Goal: Transaction & Acquisition: Purchase product/service

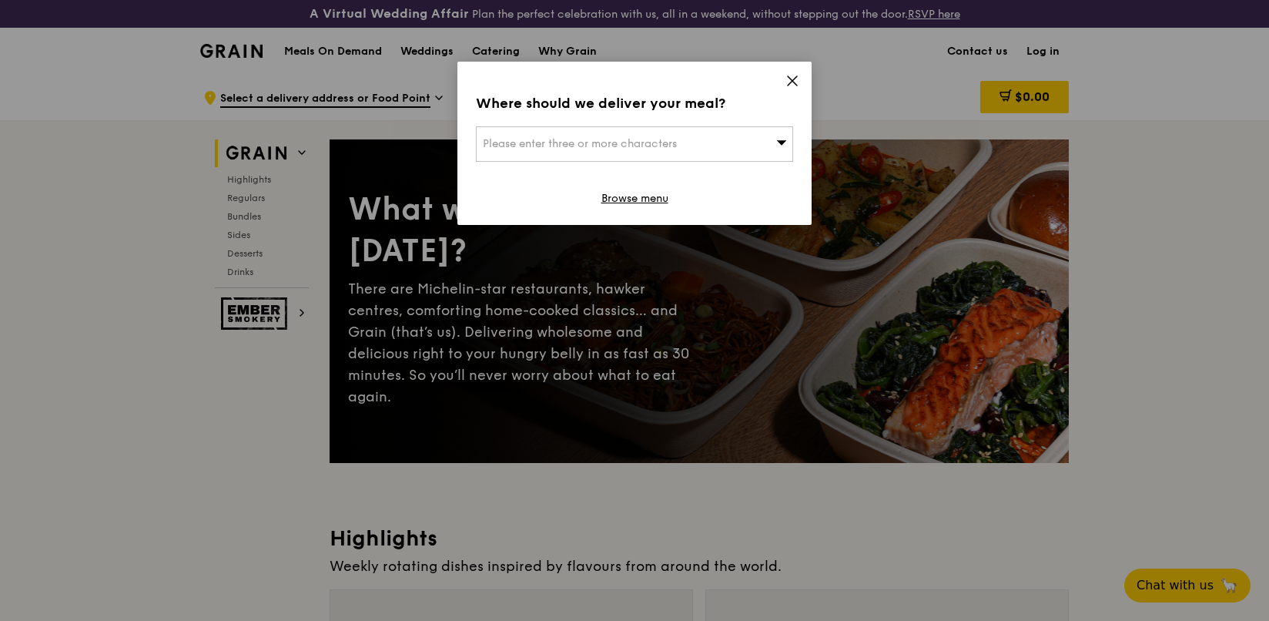
click at [783, 143] on icon at bounding box center [782, 142] width 10 height 5
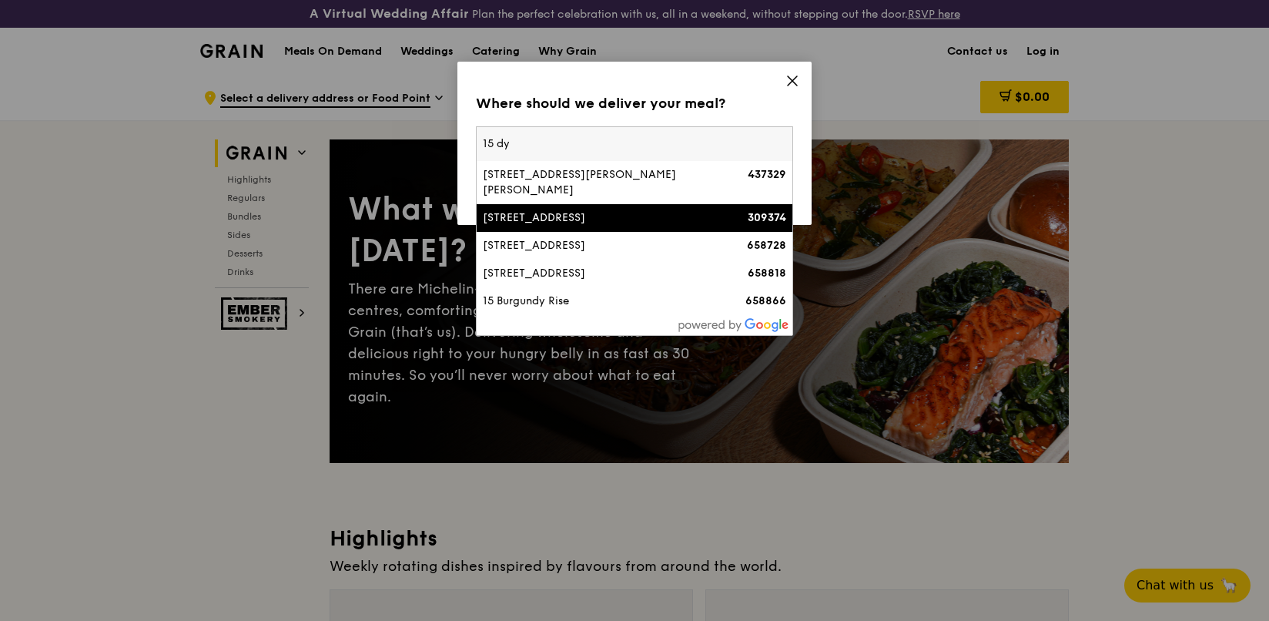
type input "15 dy"
click at [626, 210] on div "[STREET_ADDRESS]" at bounding box center [597, 217] width 228 height 15
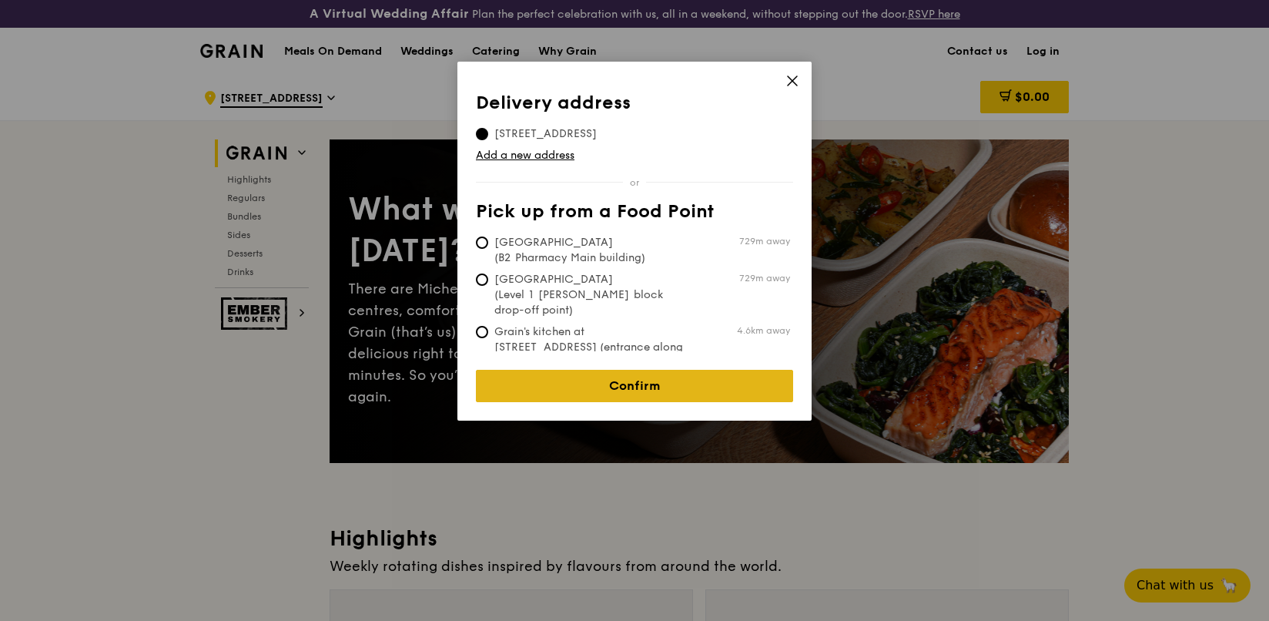
click at [674, 377] on link "Confirm" at bounding box center [634, 386] width 317 height 32
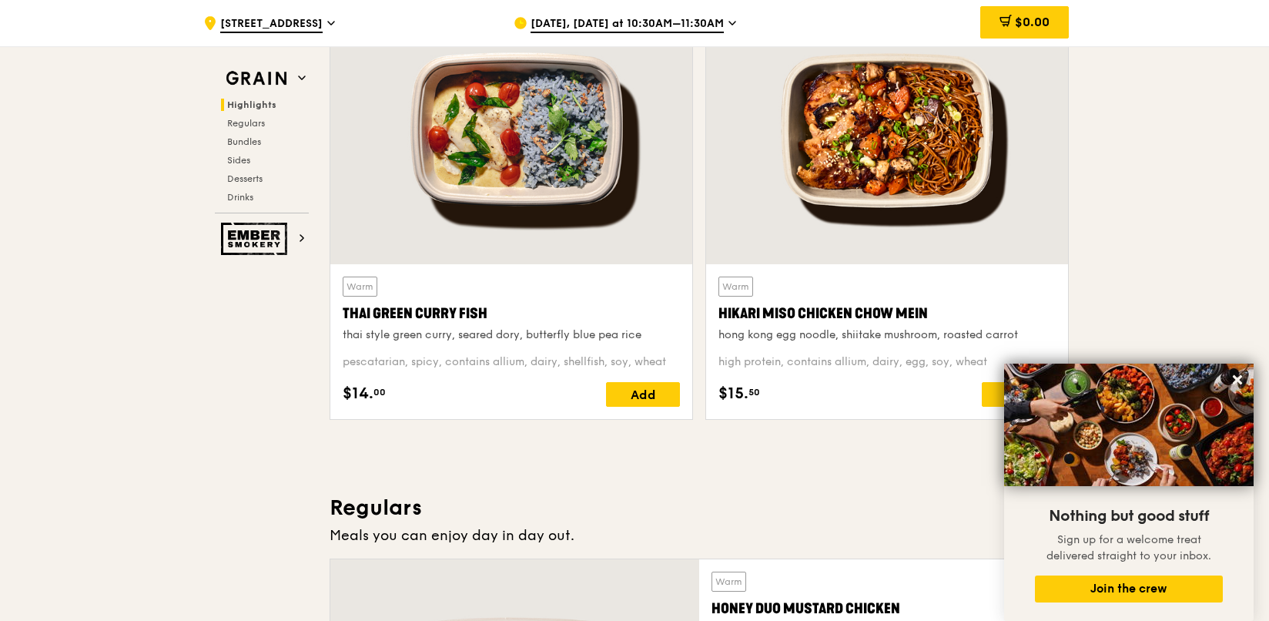
scroll to position [616, 0]
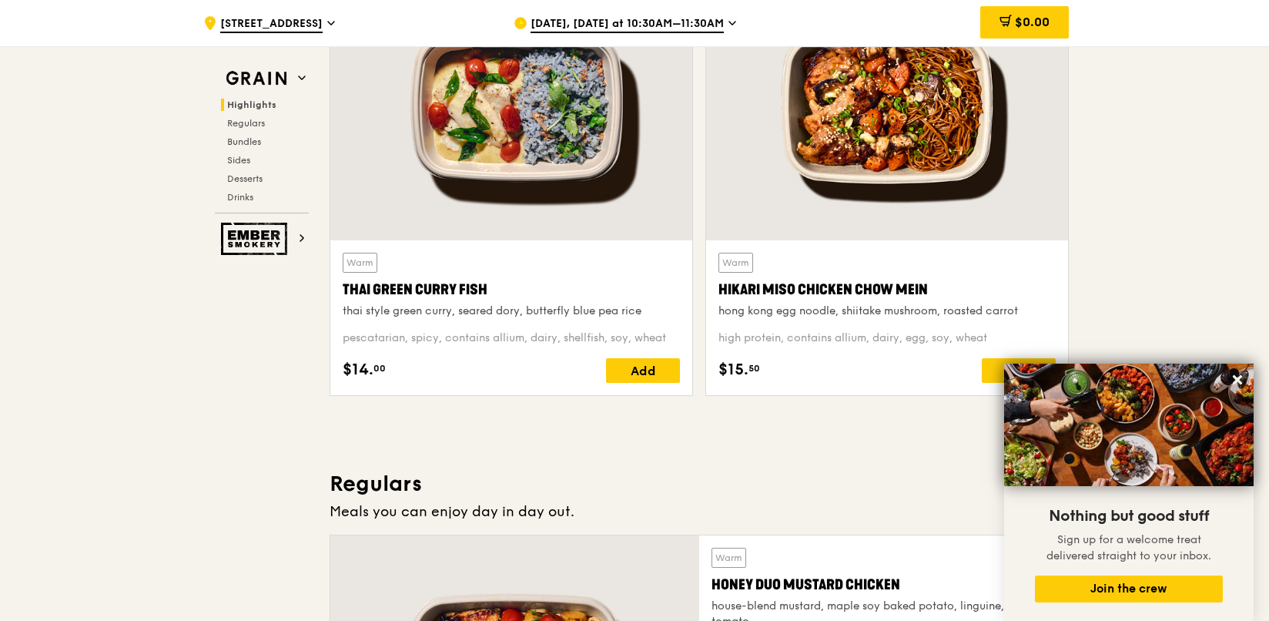
click at [863, 181] on div at bounding box center [887, 106] width 362 height 267
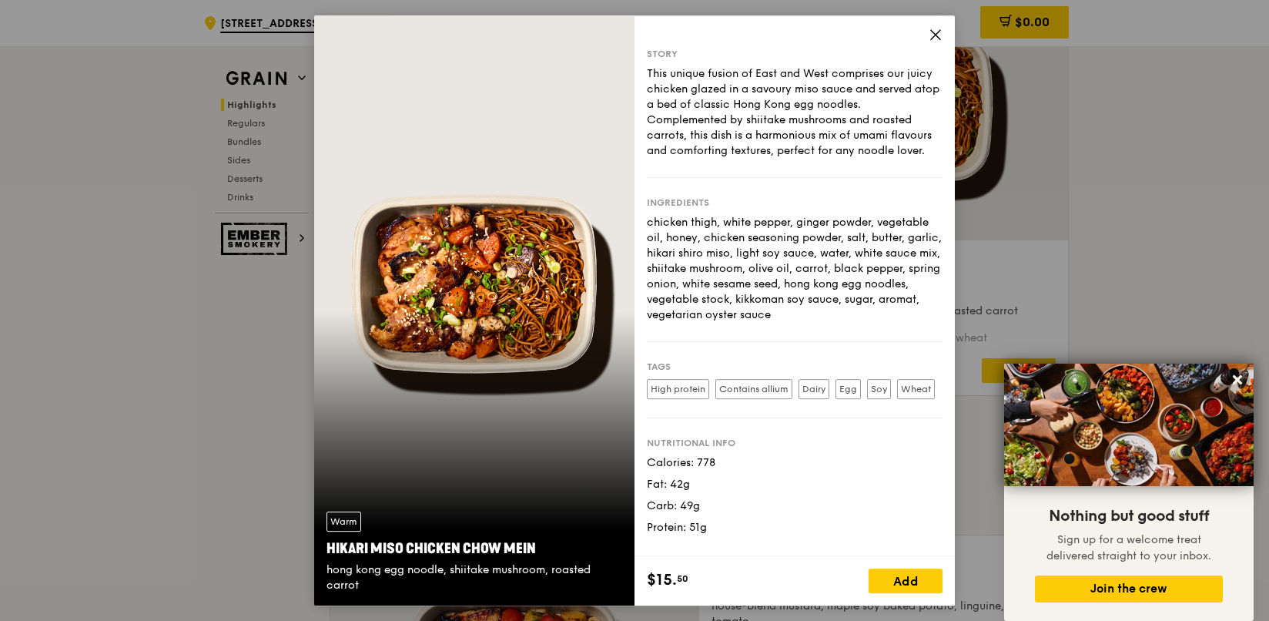
click at [403, 339] on div "Warm Hikari Miso Chicken Chow Mein hong kong egg noodle, shiitake mushroom, roa…" at bounding box center [474, 310] width 320 height 590
click at [941, 39] on icon at bounding box center [936, 35] width 14 height 14
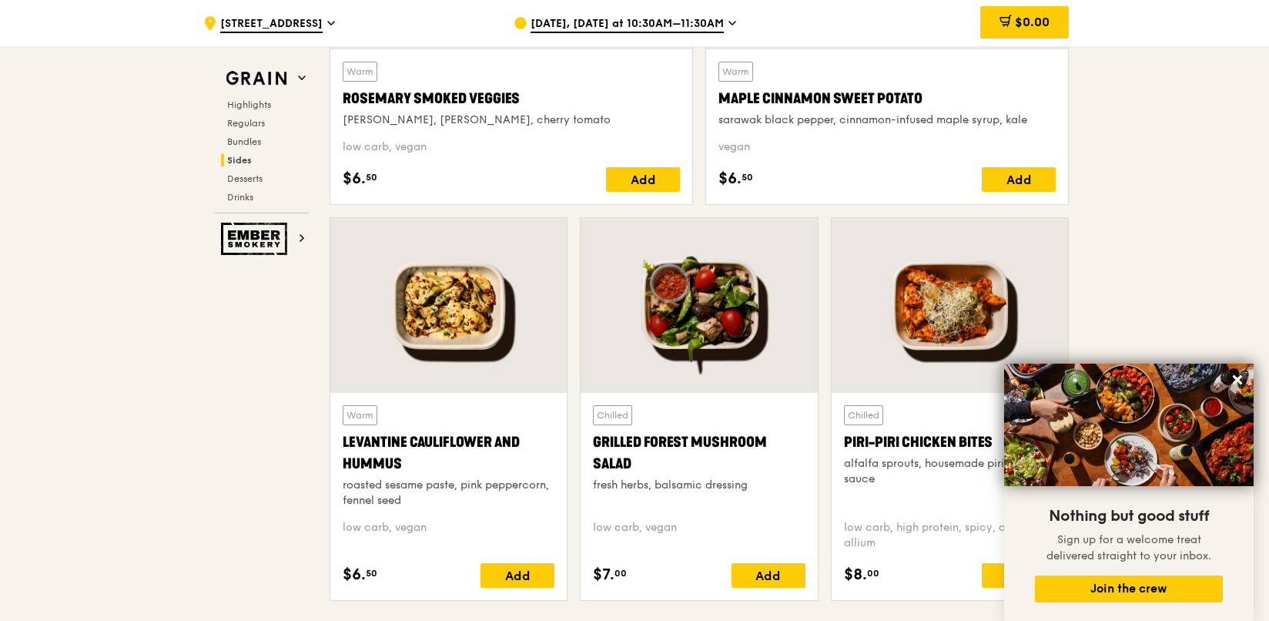
scroll to position [3773, 0]
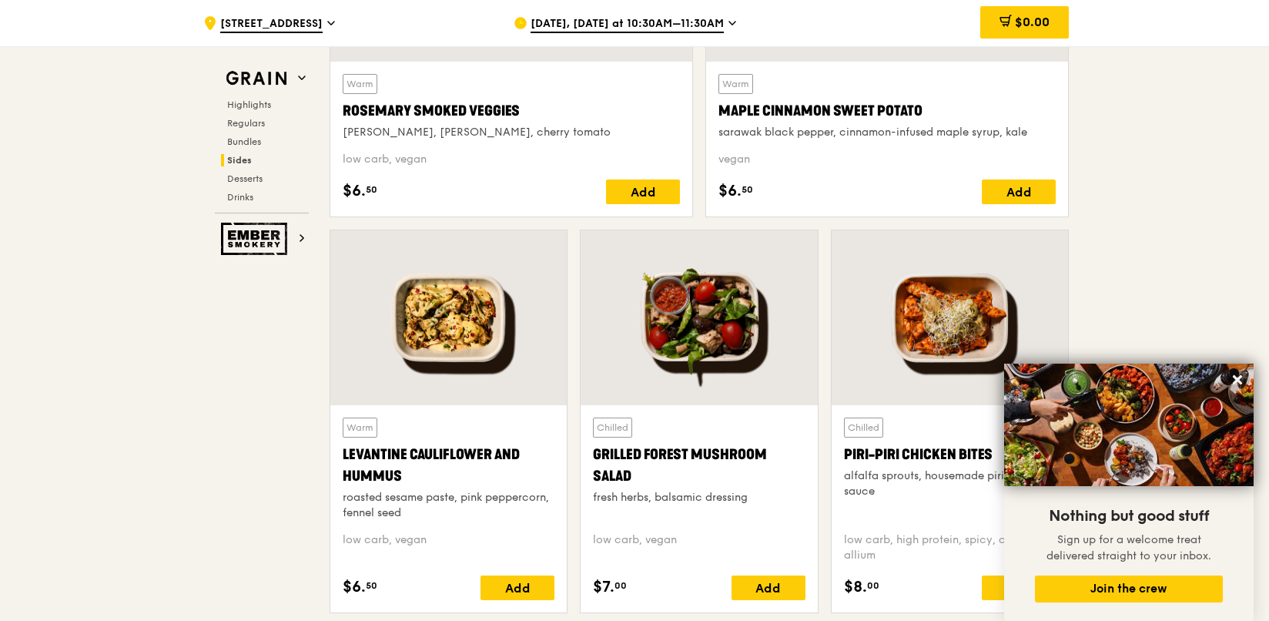
click at [487, 321] on div at bounding box center [448, 317] width 236 height 175
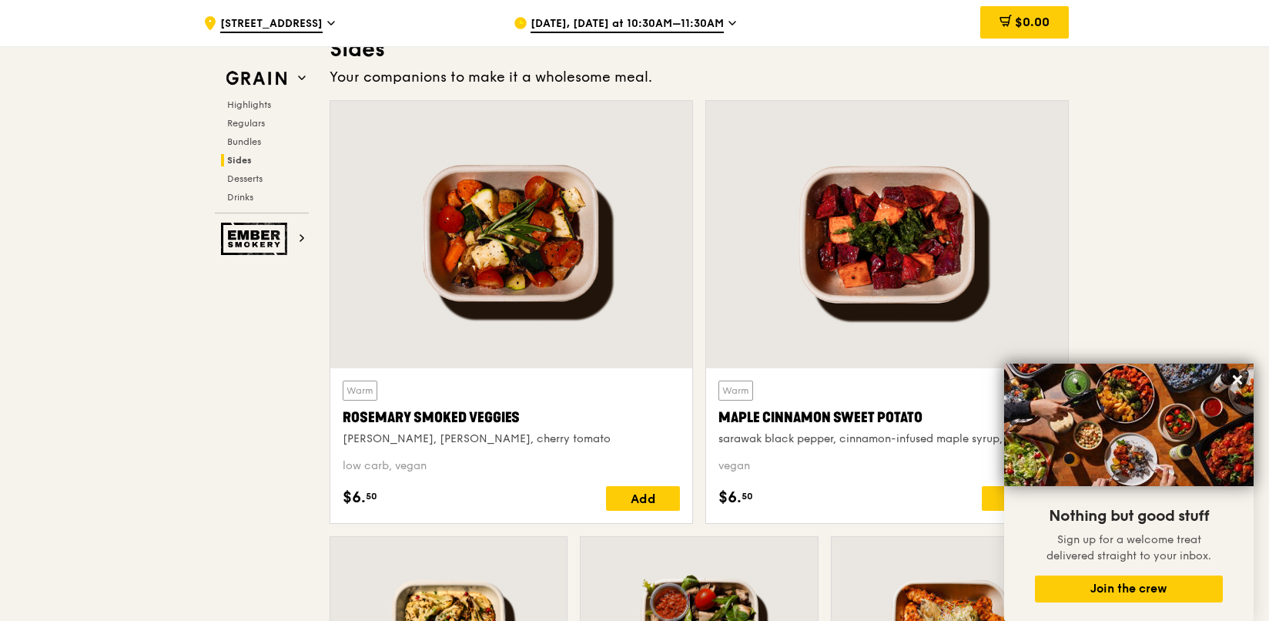
scroll to position [3465, 0]
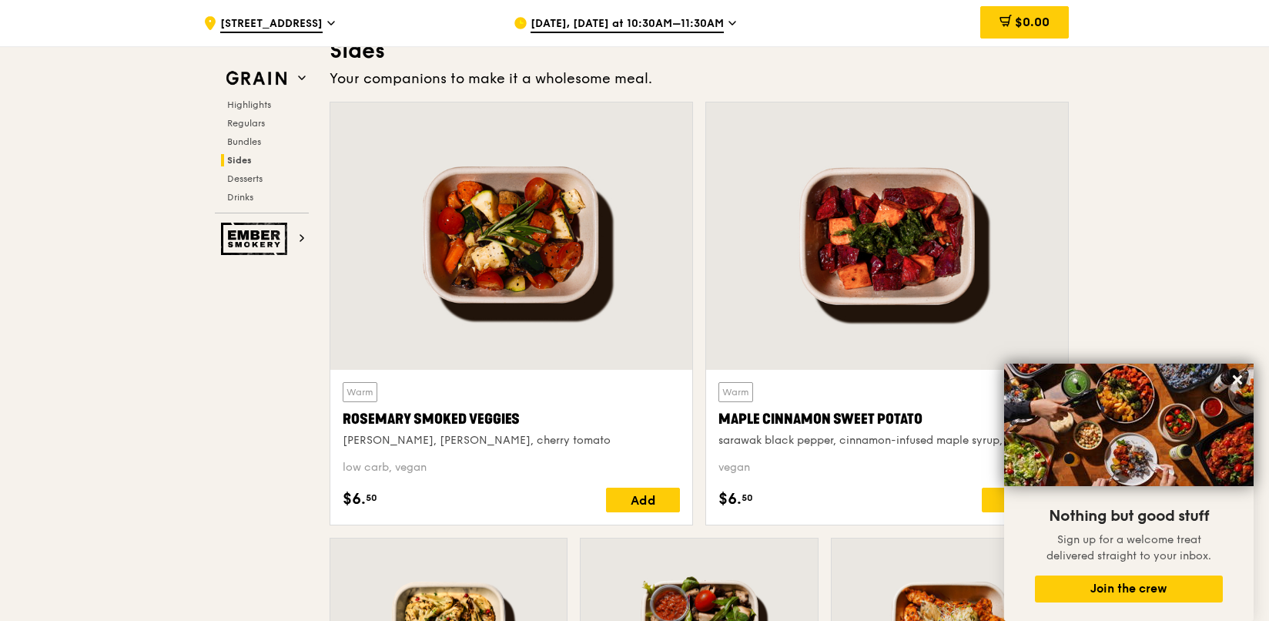
click at [812, 259] on div at bounding box center [887, 235] width 362 height 267
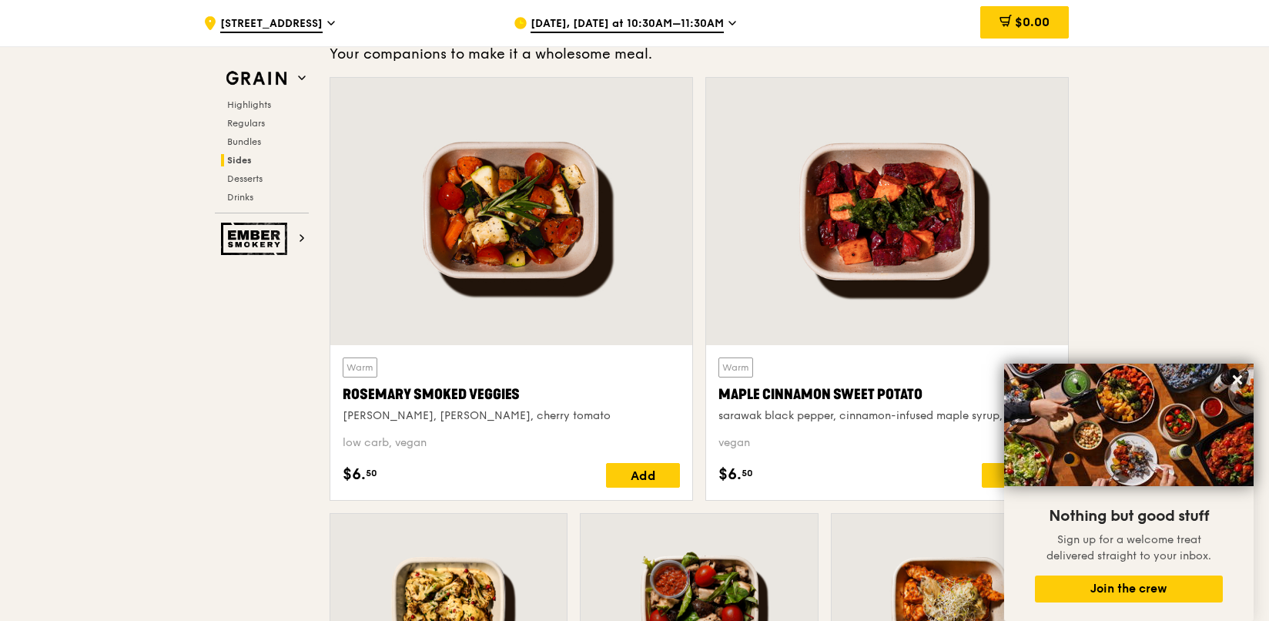
scroll to position [3619, 0]
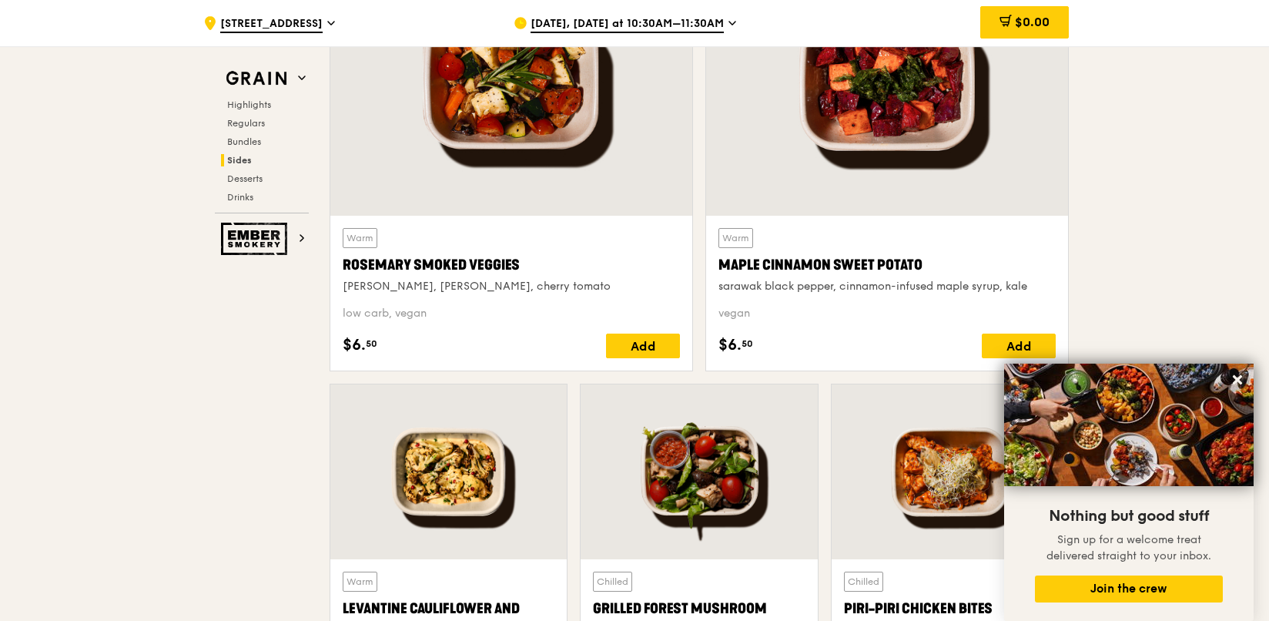
click at [438, 444] on div at bounding box center [448, 471] width 236 height 175
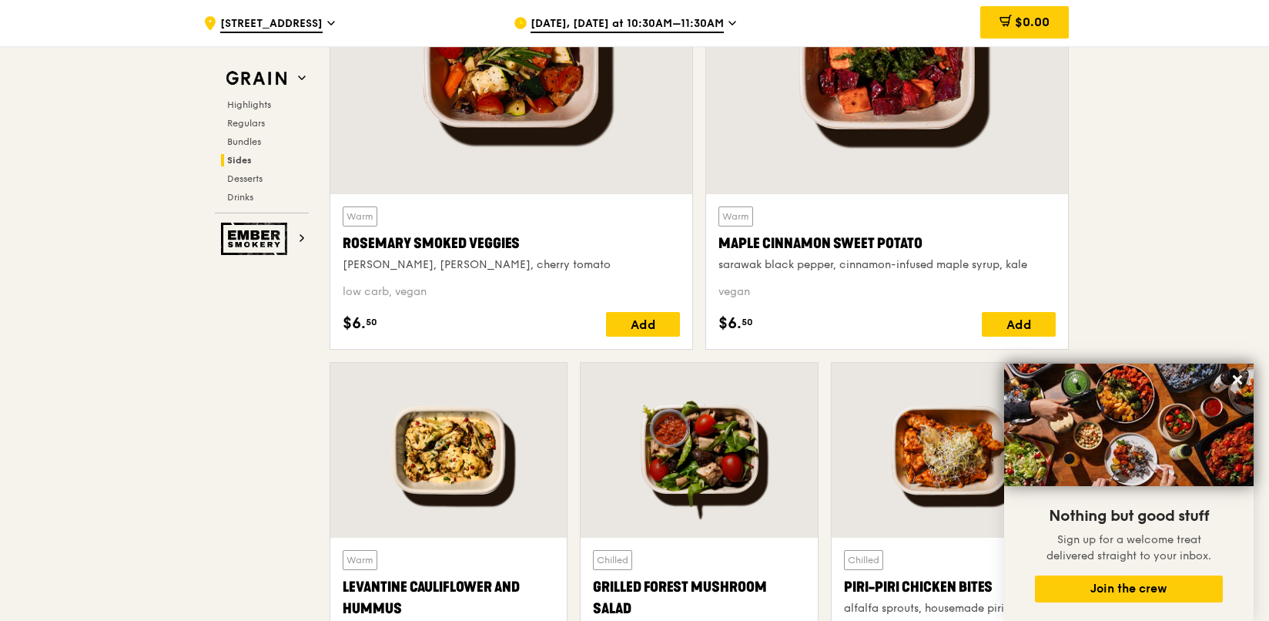
scroll to position [3773, 0]
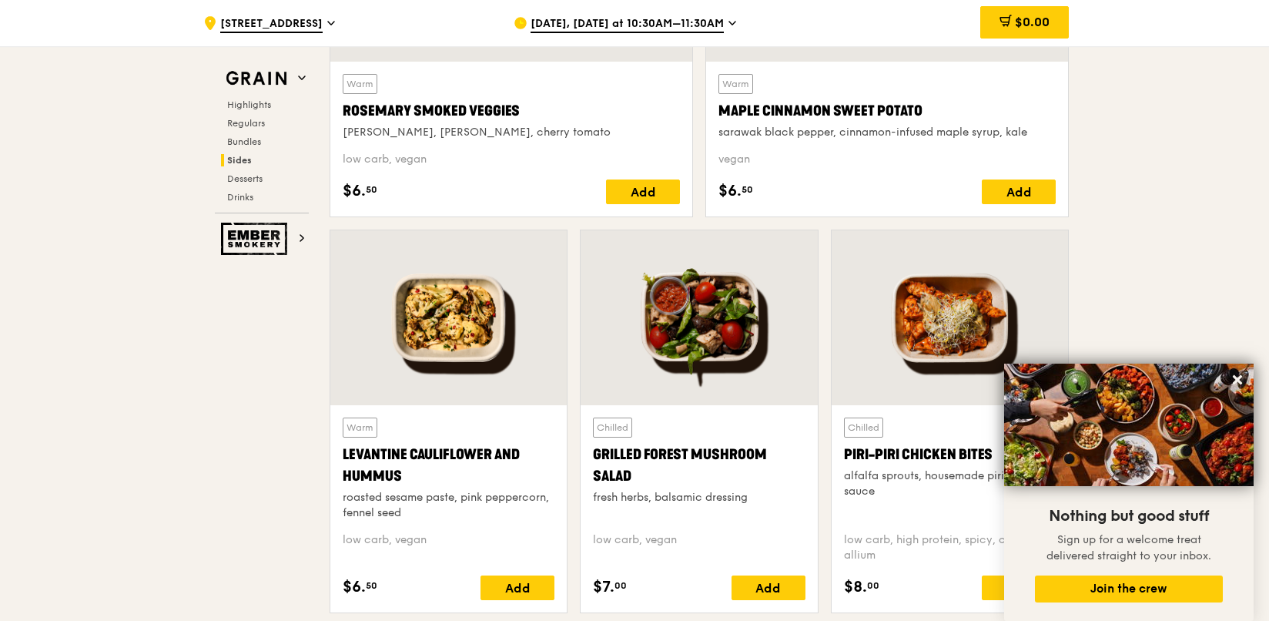
click at [866, 274] on div at bounding box center [950, 317] width 236 height 175
click at [709, 290] on div at bounding box center [699, 317] width 236 height 175
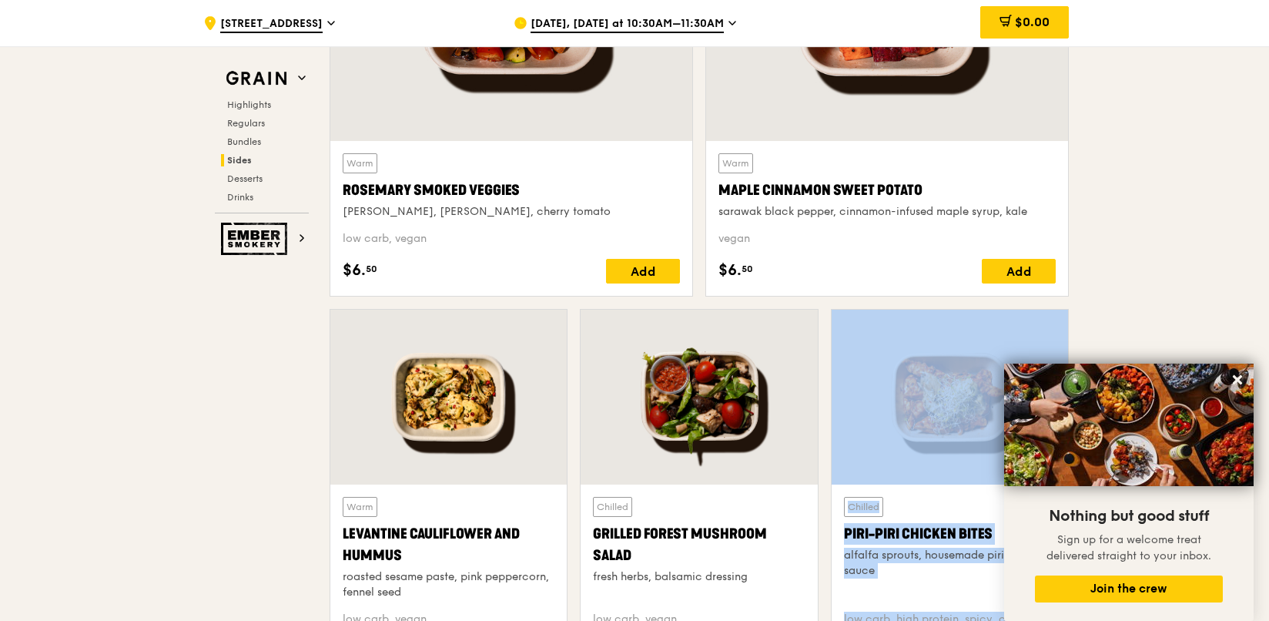
scroll to position [3619, 0]
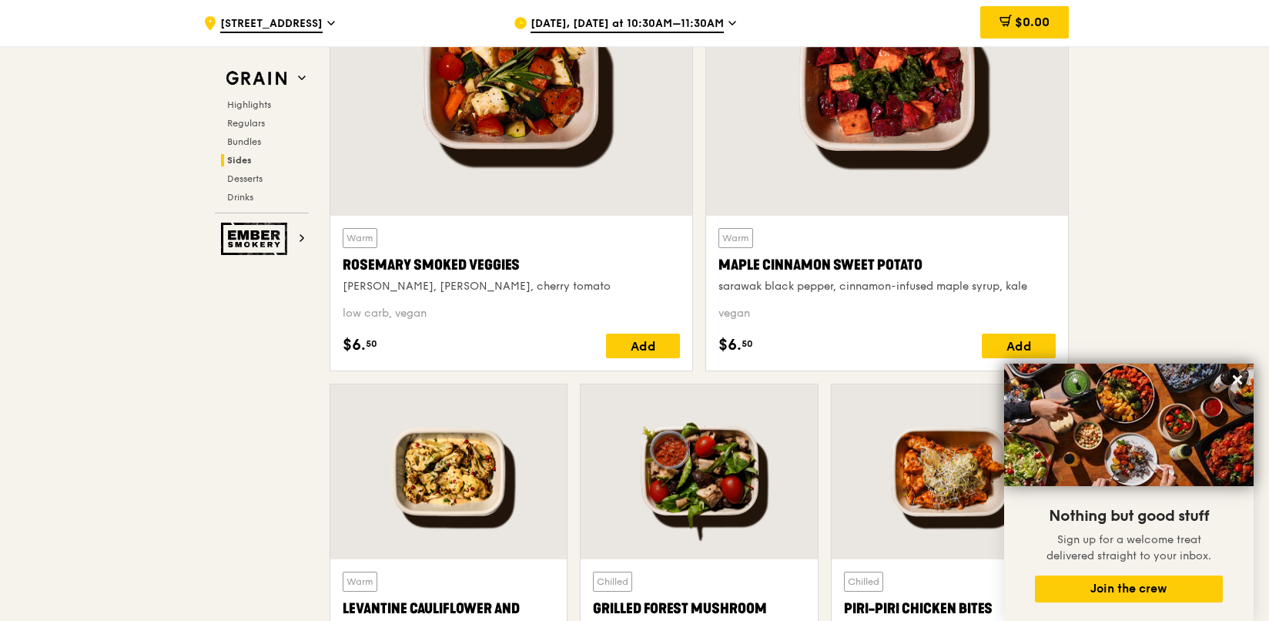
click at [964, 236] on div "Warm Maple Cinnamon Sweet Potato sarawak black pepper, cinnamon-infused maple s…" at bounding box center [886, 260] width 337 height 65
click at [464, 417] on div at bounding box center [448, 471] width 236 height 175
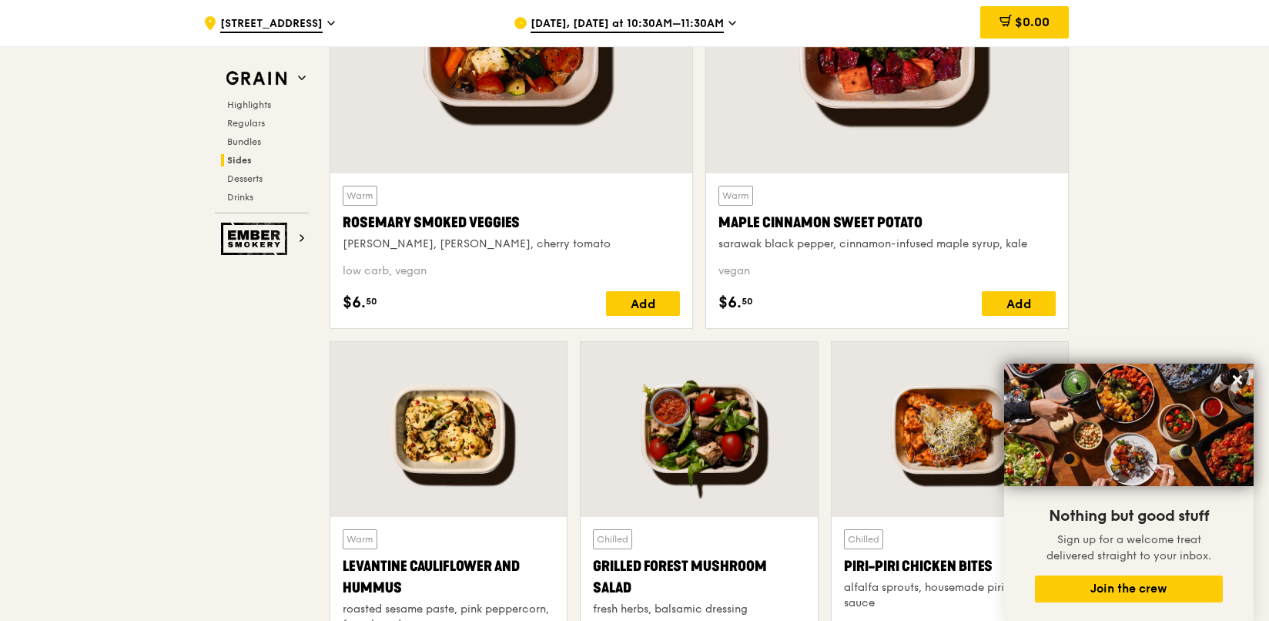
scroll to position [3542, 0]
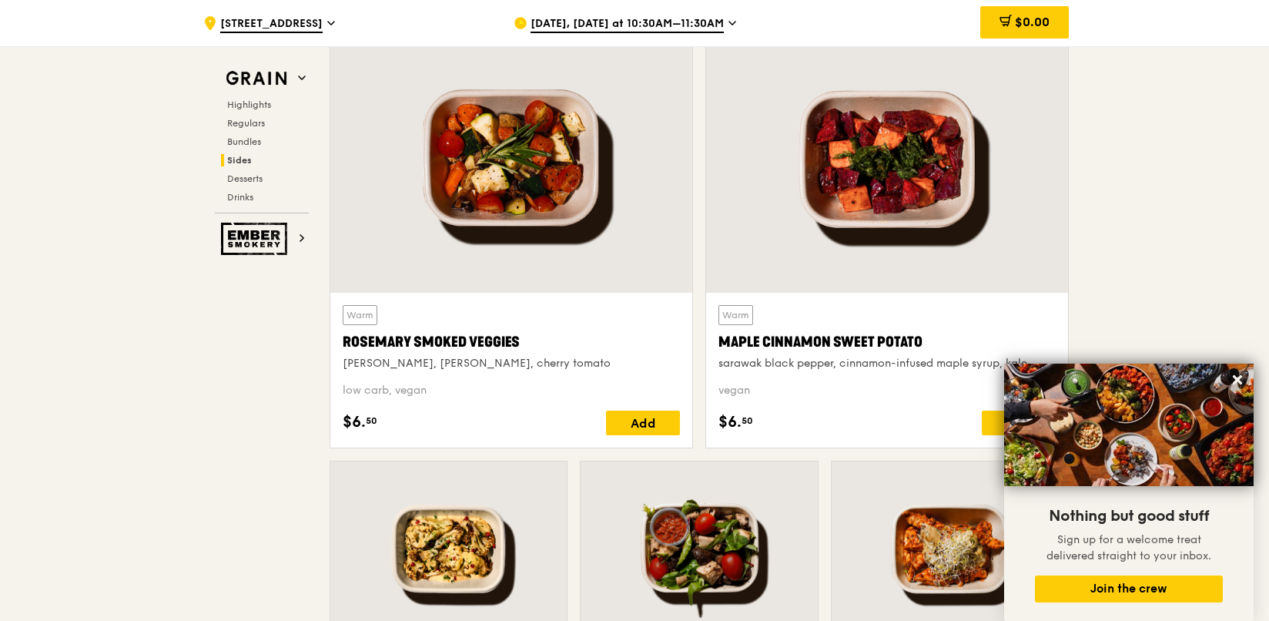
click at [595, 202] on div at bounding box center [511, 158] width 362 height 267
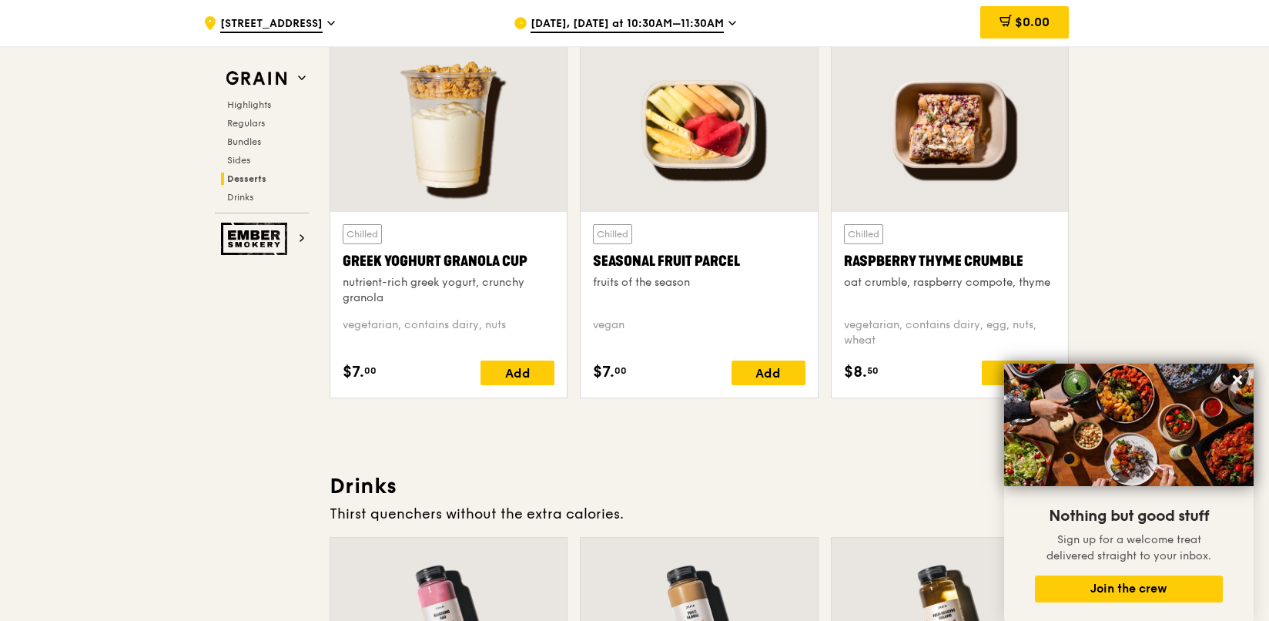
scroll to position [4928, 0]
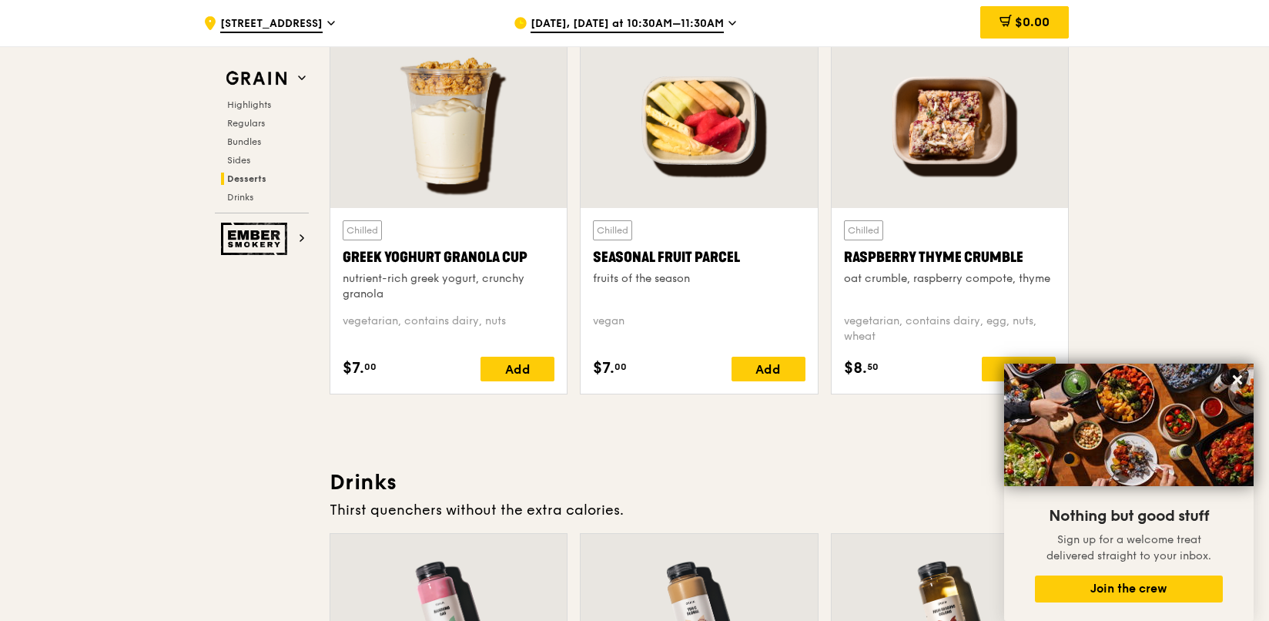
click at [1020, 189] on div at bounding box center [950, 120] width 236 height 175
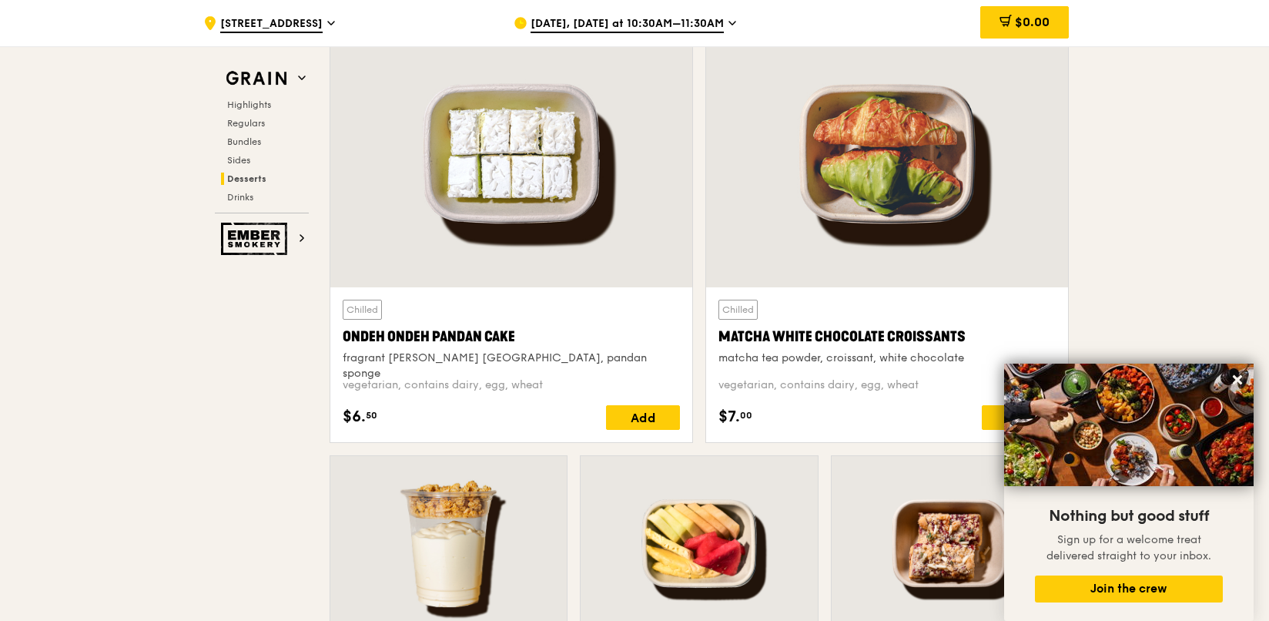
scroll to position [4466, 0]
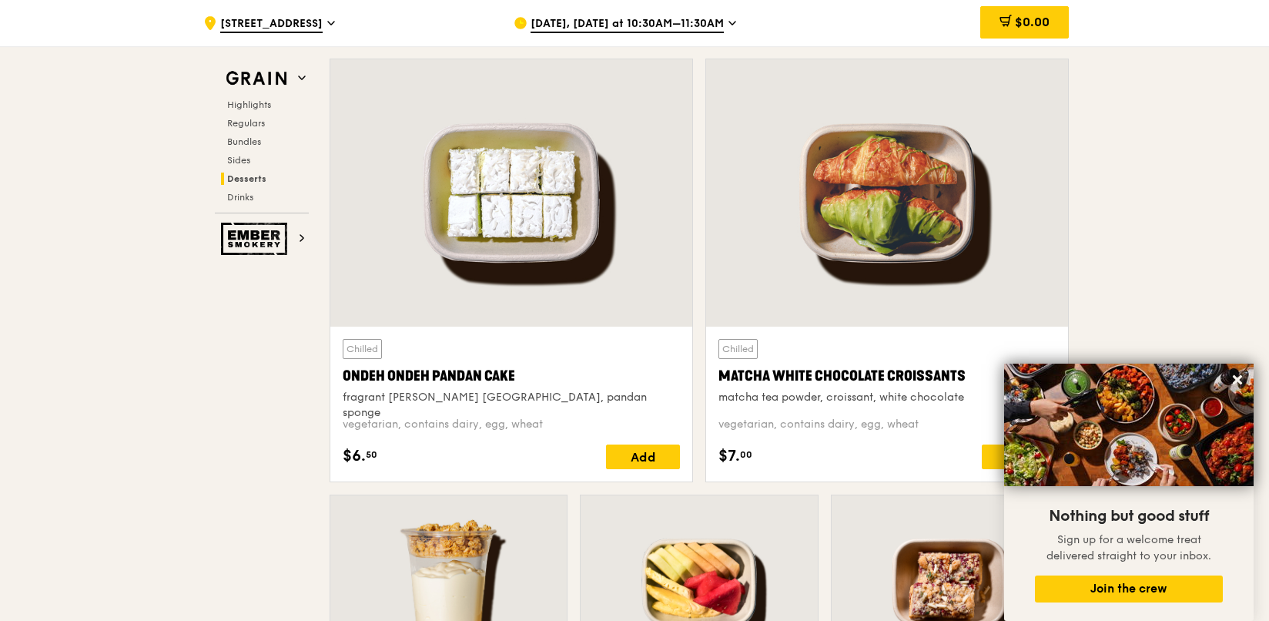
click at [734, 208] on div at bounding box center [887, 192] width 362 height 267
click at [879, 197] on div at bounding box center [887, 192] width 362 height 267
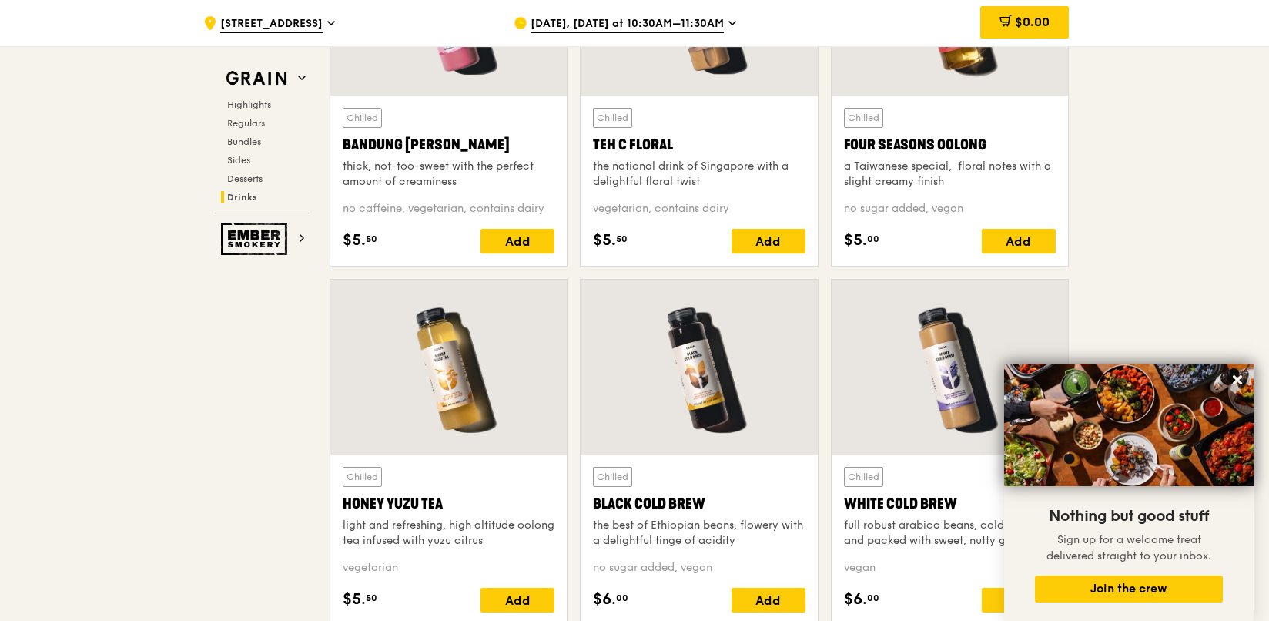
scroll to position [5544, 0]
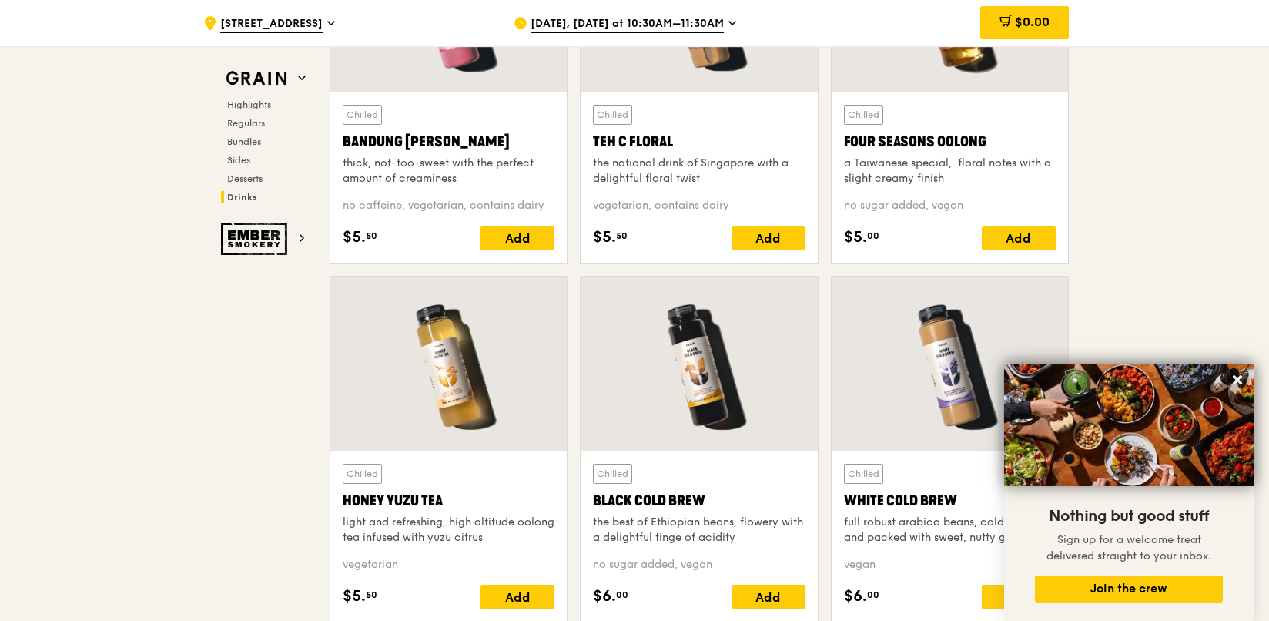
click at [1019, 92] on div "Chilled Four Seasons Oolong a Taiwanese special,  floral notes with a slight cr…" at bounding box center [950, 177] width 236 height 170
click at [1001, 68] on div at bounding box center [950, 5] width 236 height 175
click at [727, 120] on div "Chilled Teh C Floral the national drink of [GEOGRAPHIC_DATA] with a delightful …" at bounding box center [699, 145] width 212 height 81
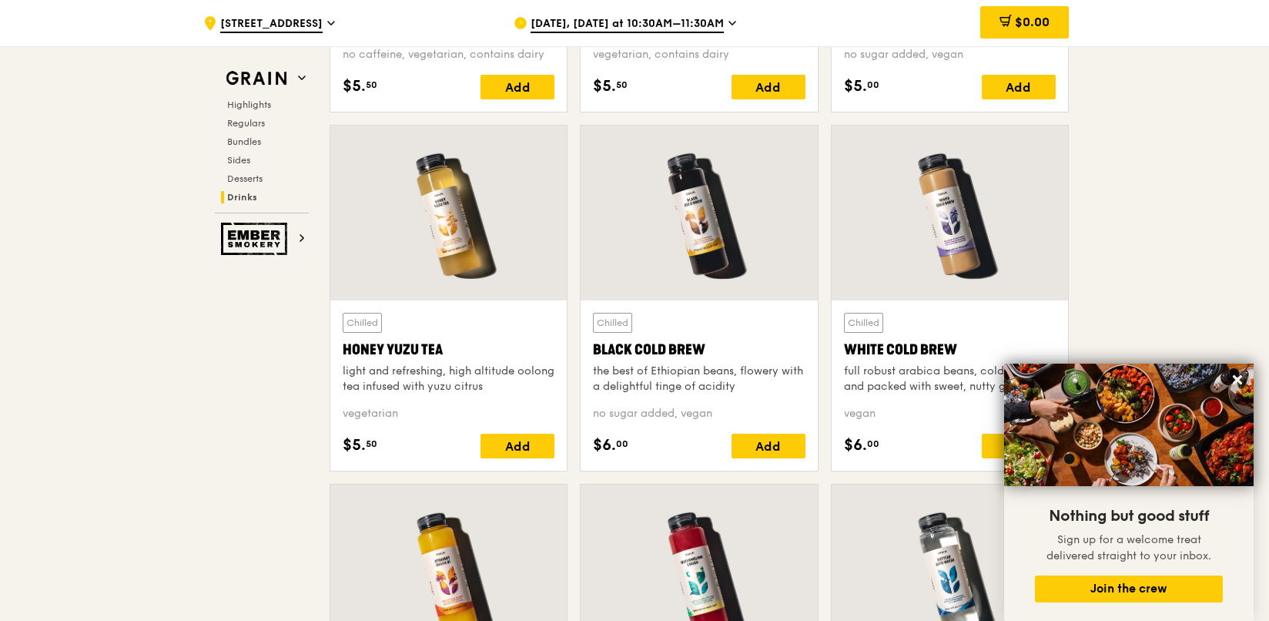
scroll to position [5775, 0]
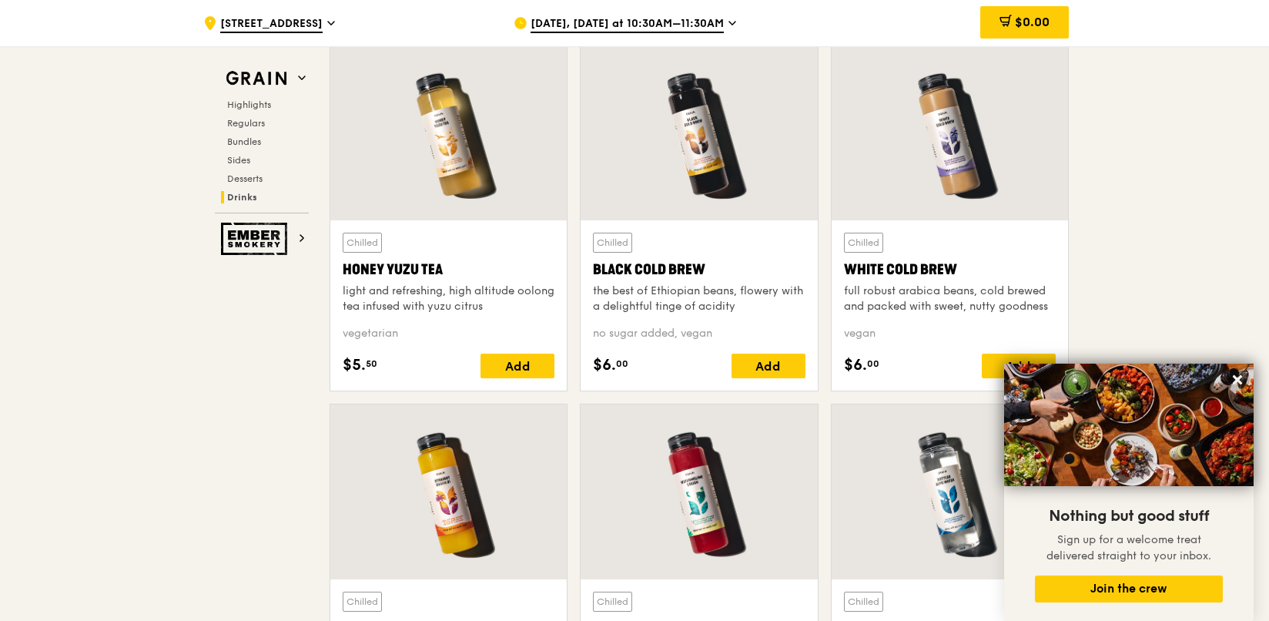
click at [966, 205] on div at bounding box center [950, 132] width 236 height 175
click at [733, 179] on div at bounding box center [699, 132] width 236 height 175
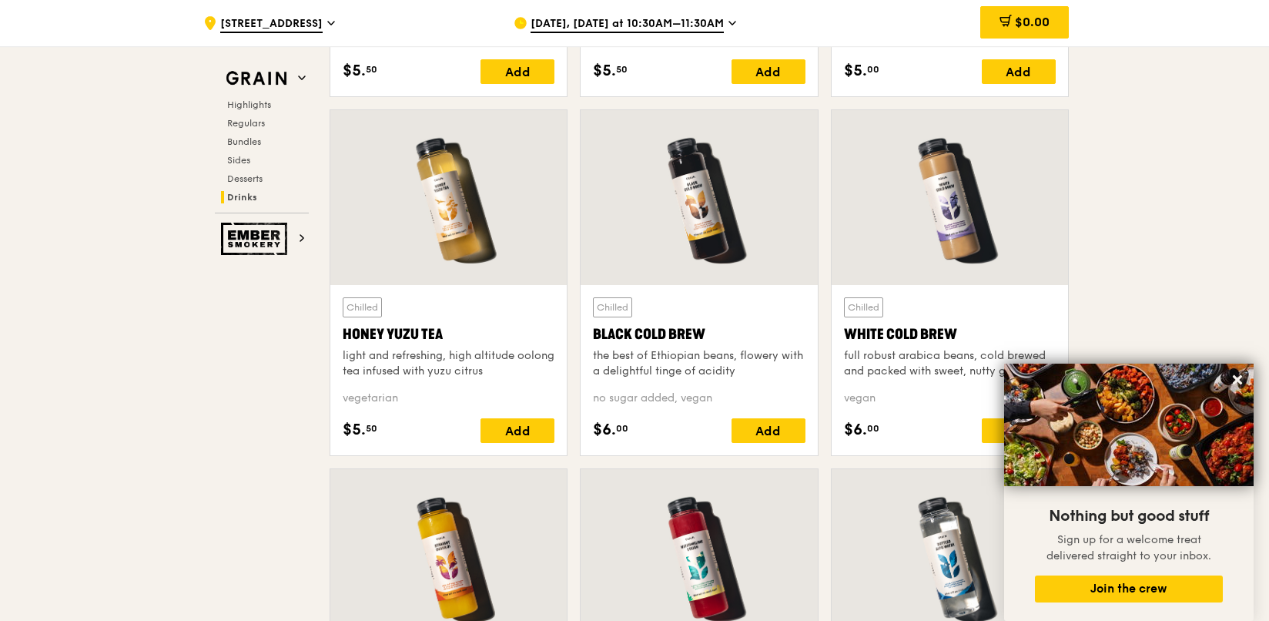
scroll to position [5698, 0]
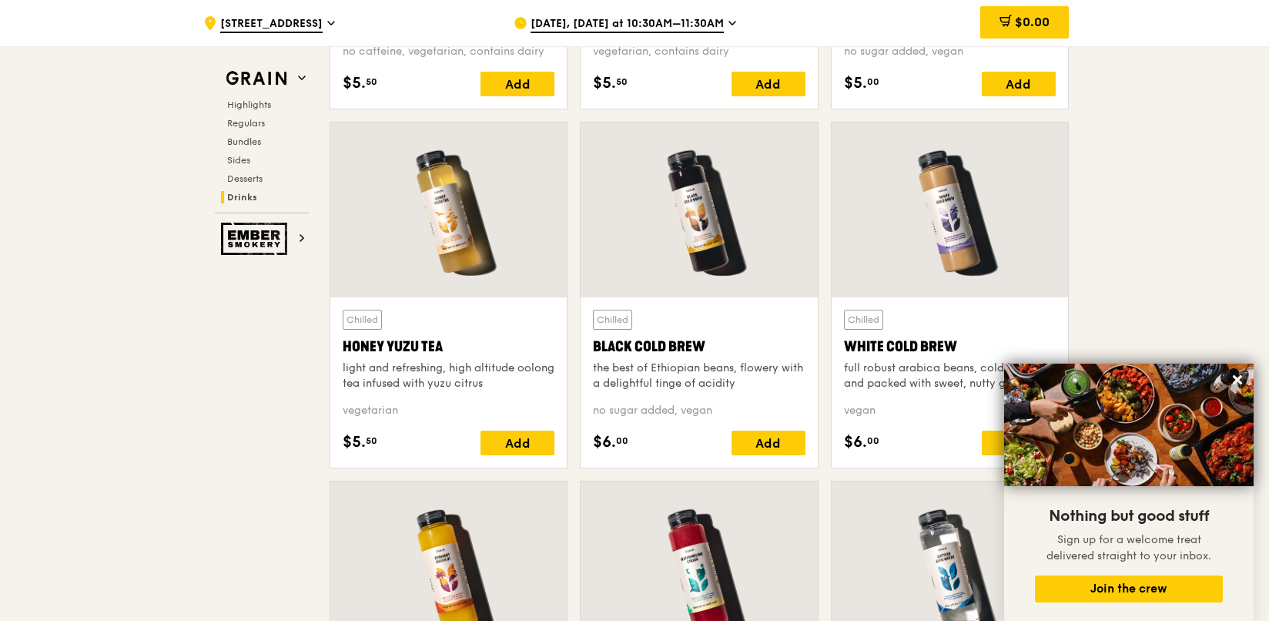
click at [520, 206] on div at bounding box center [448, 209] width 236 height 175
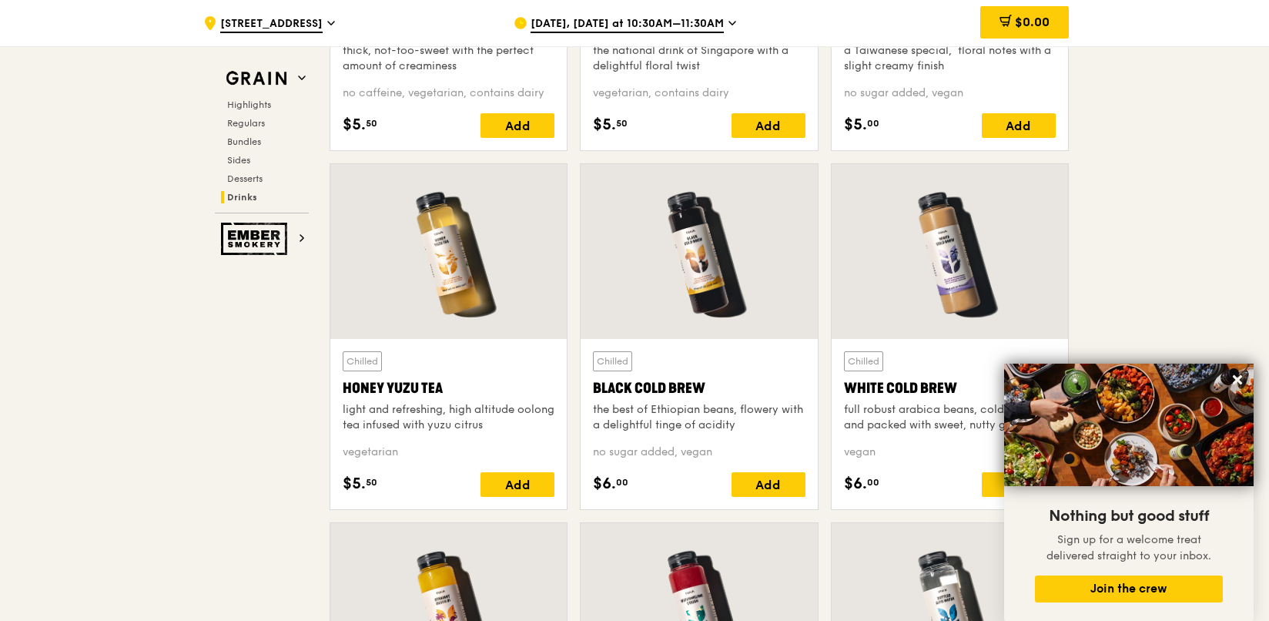
scroll to position [5467, 0]
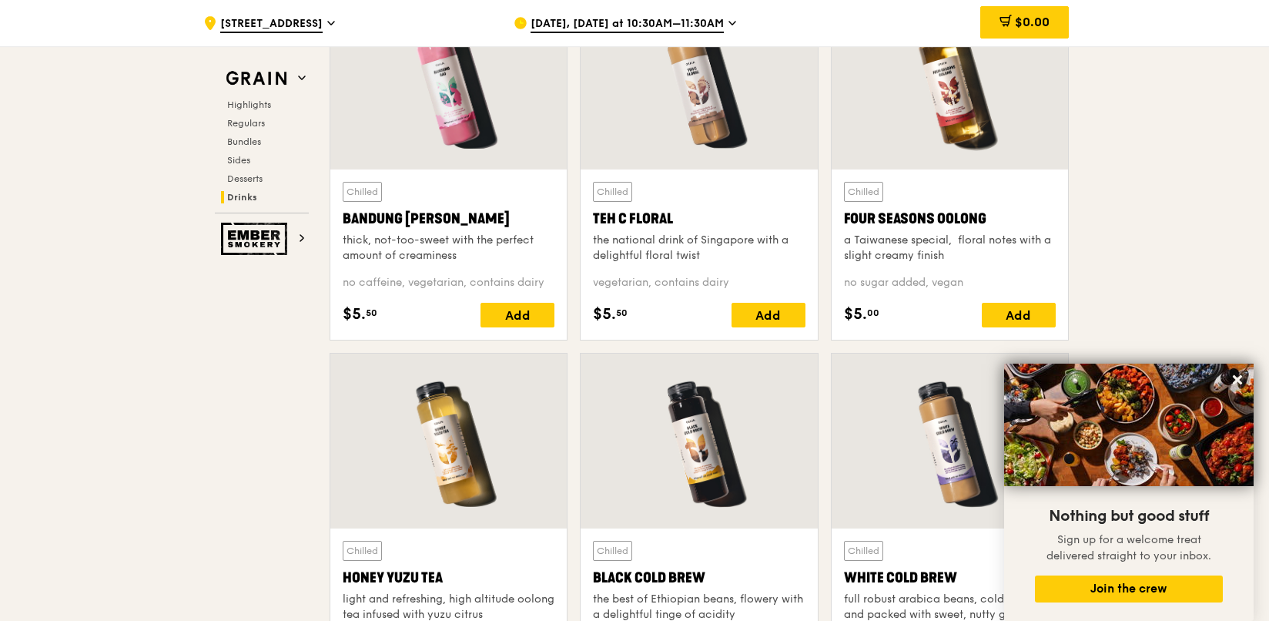
click at [416, 146] on div at bounding box center [448, 82] width 236 height 175
click at [652, 112] on div at bounding box center [699, 82] width 236 height 175
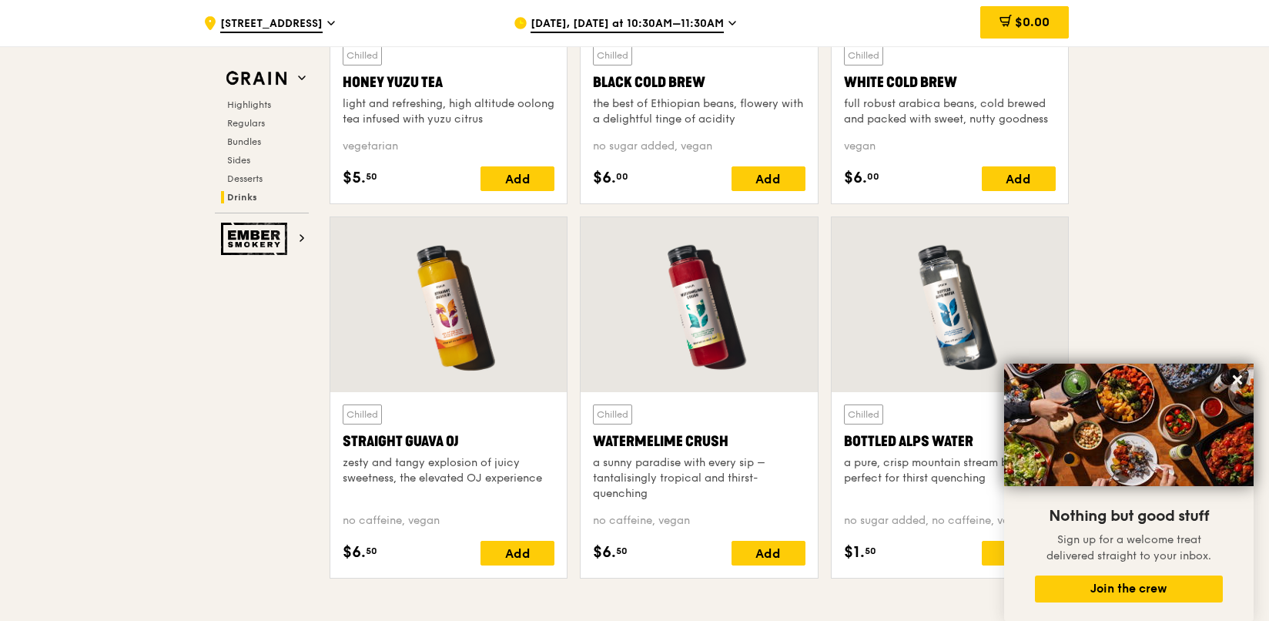
scroll to position [6006, 0]
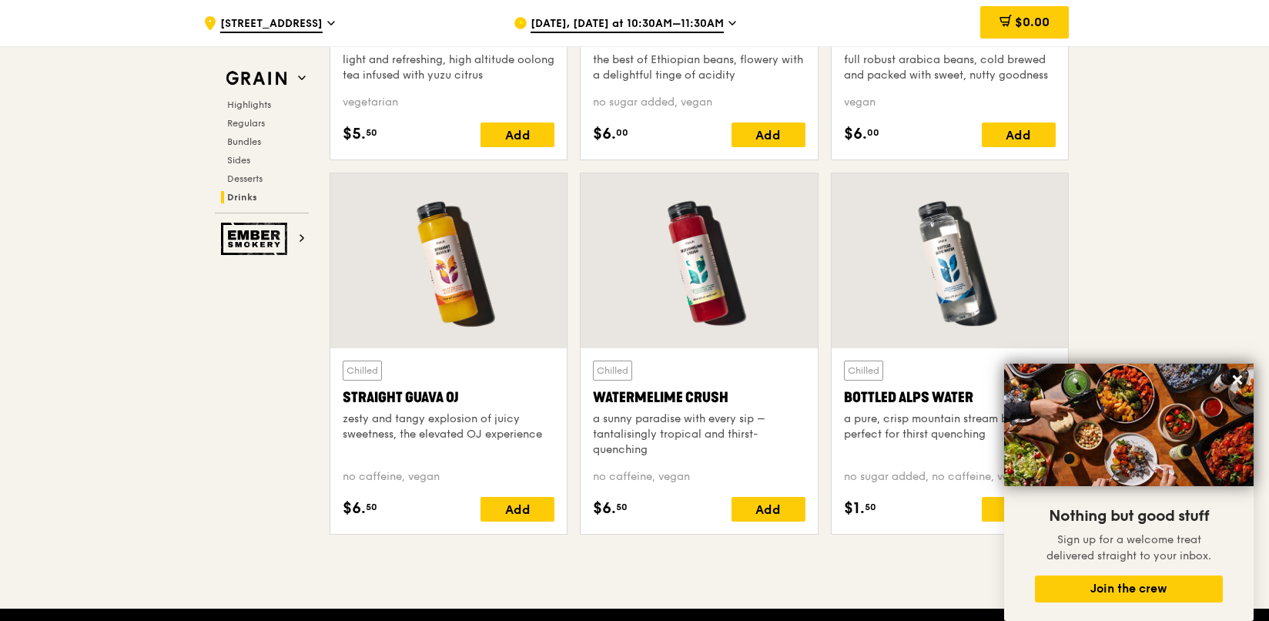
click at [922, 256] on div at bounding box center [950, 260] width 236 height 175
